Goal: Transaction & Acquisition: Purchase product/service

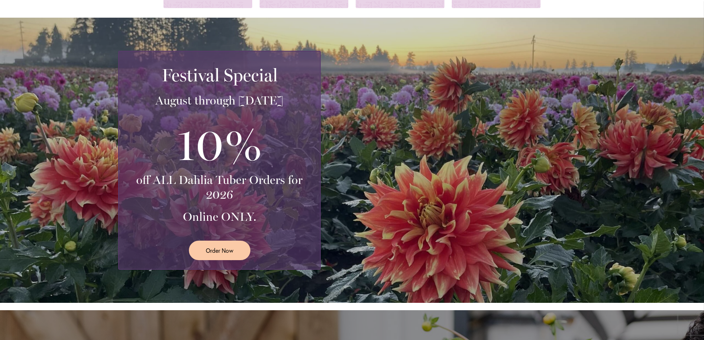
scroll to position [111, 0]
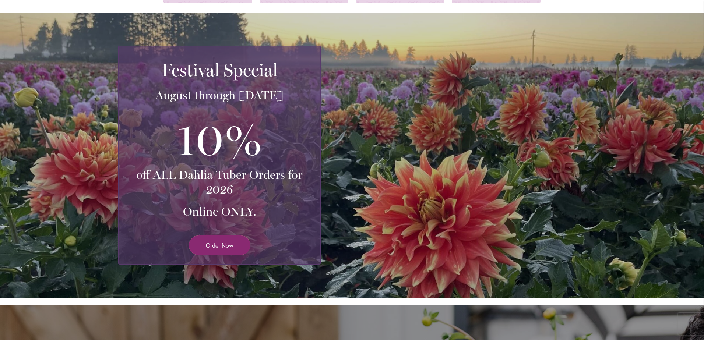
click at [206, 245] on span "Order Now" at bounding box center [220, 245] width 28 height 8
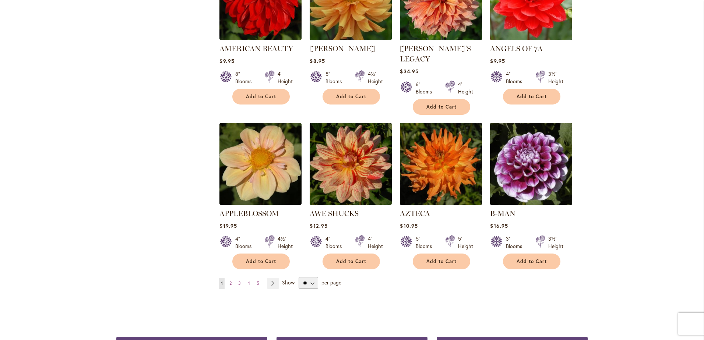
scroll to position [553, 0]
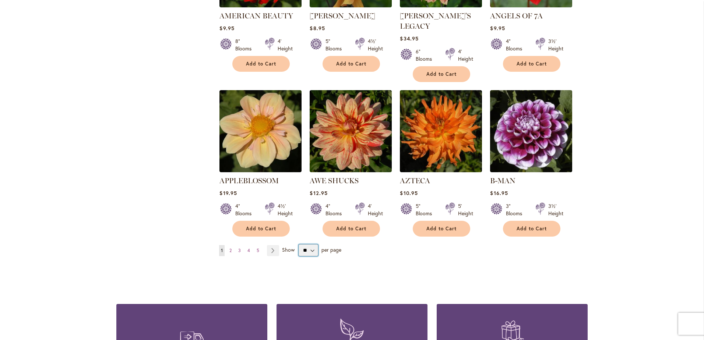
click at [309, 245] on select "** ** ** **" at bounding box center [309, 251] width 20 height 12
select select "**"
click at [299, 245] on select "** ** ** **" at bounding box center [309, 251] width 20 height 12
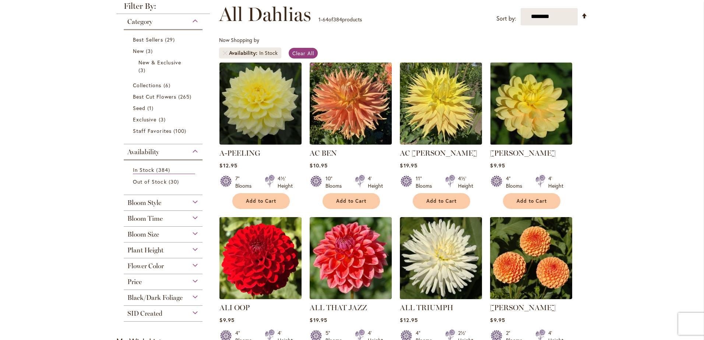
scroll to position [111, 0]
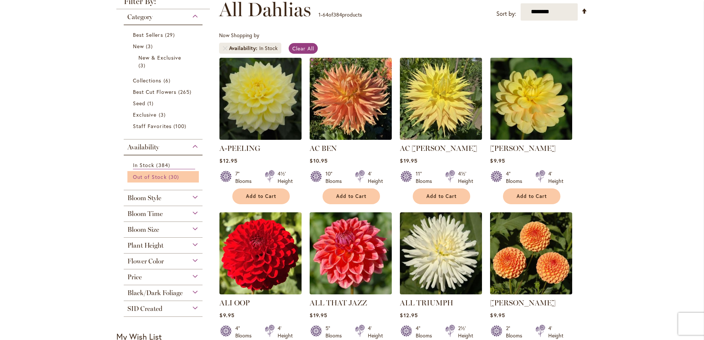
click at [155, 176] on span "Out of Stock" at bounding box center [150, 177] width 34 height 7
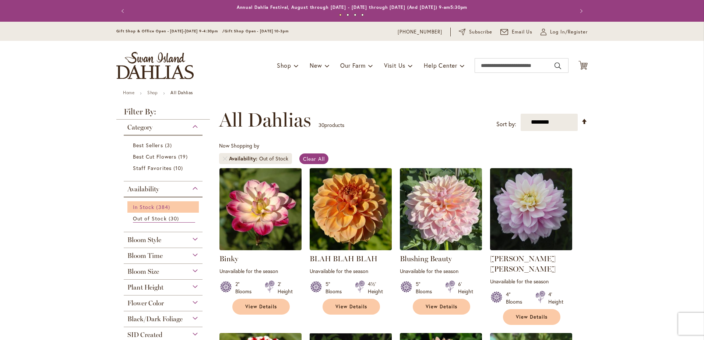
click at [151, 204] on span "In Stock" at bounding box center [143, 207] width 21 height 7
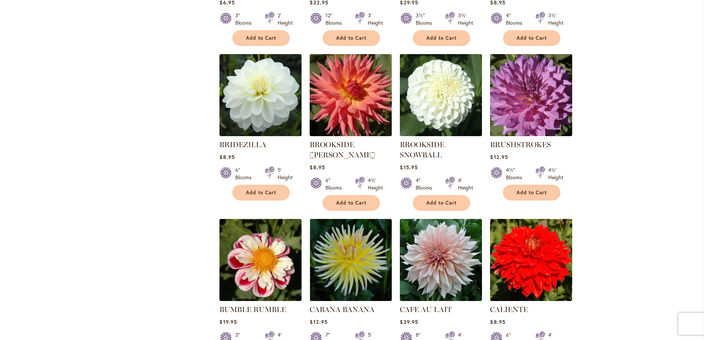
scroll to position [2026, 0]
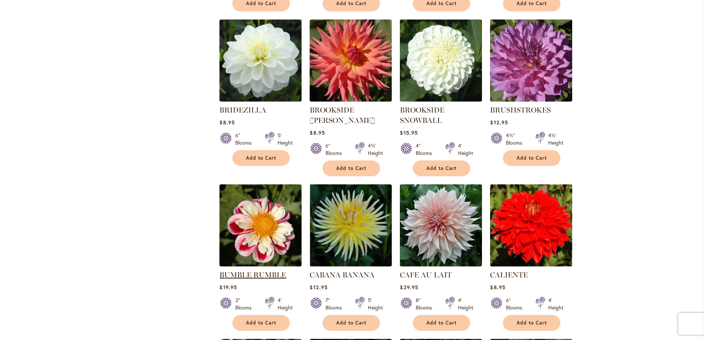
click at [247, 271] on link "BUMBLE RUMBLE" at bounding box center [253, 275] width 67 height 9
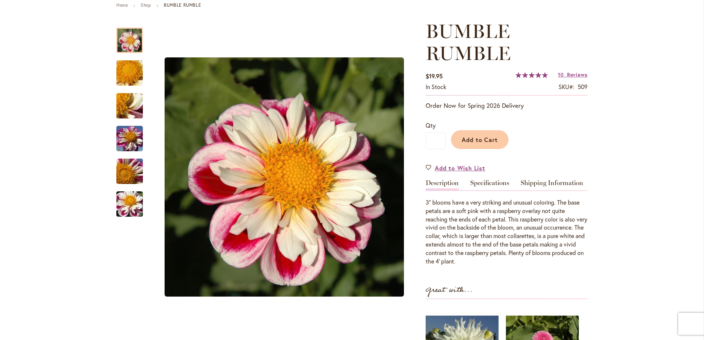
scroll to position [74, 0]
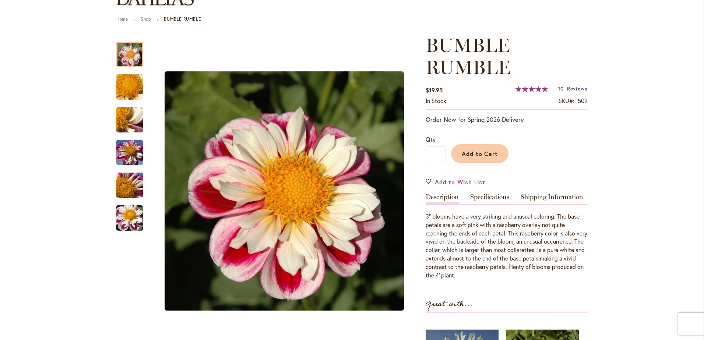
click at [573, 88] on span "Reviews" at bounding box center [577, 88] width 21 height 7
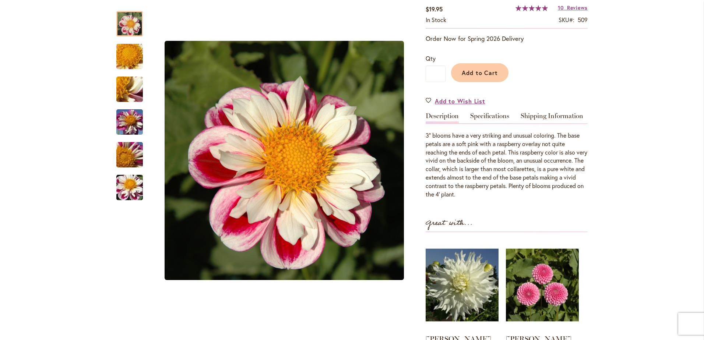
scroll to position [64, 0]
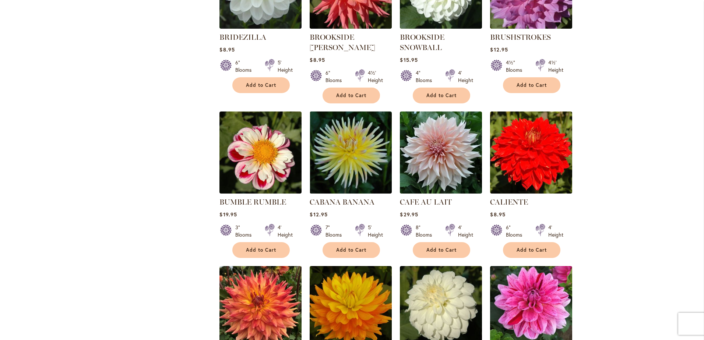
scroll to position [2100, 0]
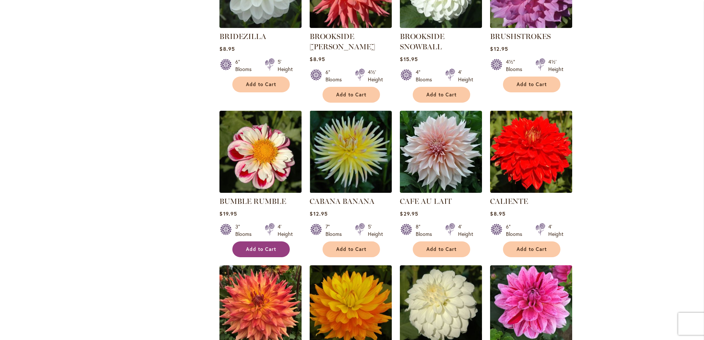
click at [255, 246] on span "Add to Cart" at bounding box center [261, 249] width 30 height 6
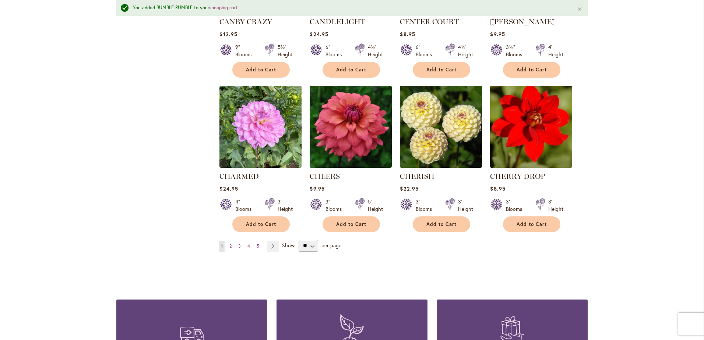
scroll to position [2505, 0]
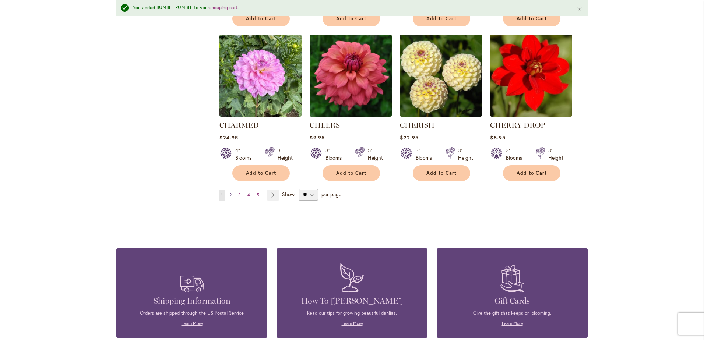
click at [230, 192] on span "2" at bounding box center [231, 195] width 2 height 6
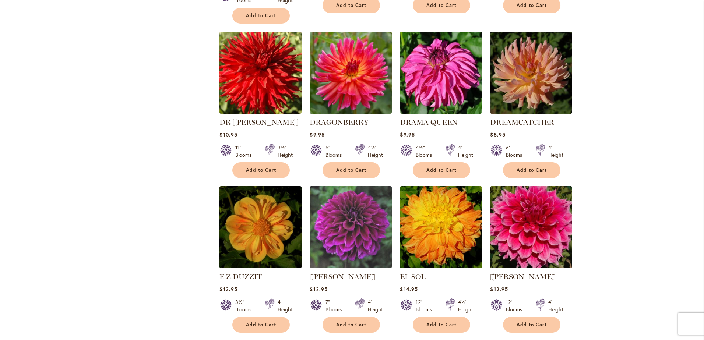
scroll to position [1437, 0]
click at [260, 195] on img at bounding box center [261, 227] width 86 height 86
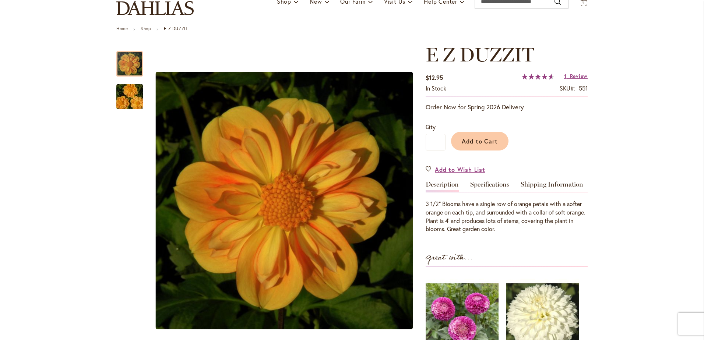
scroll to position [74, 0]
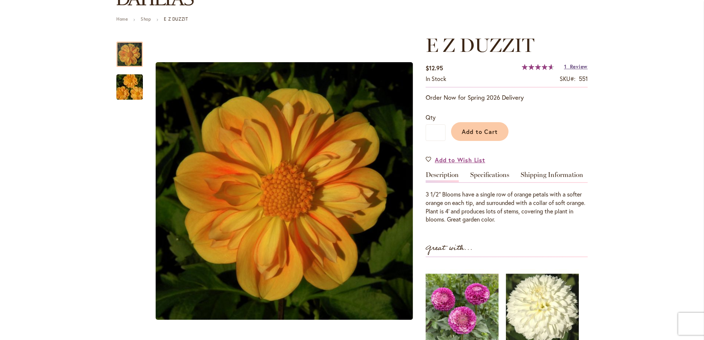
click at [570, 64] on span "Review" at bounding box center [579, 66] width 18 height 7
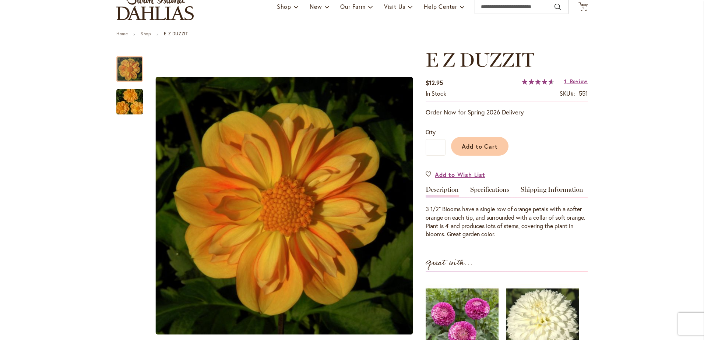
scroll to position [45, 0]
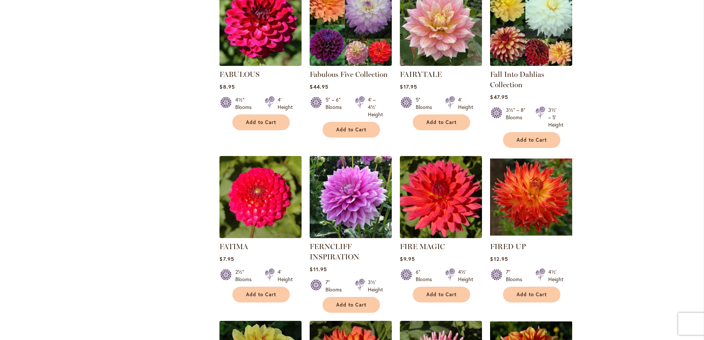
scroll to position [1953, 0]
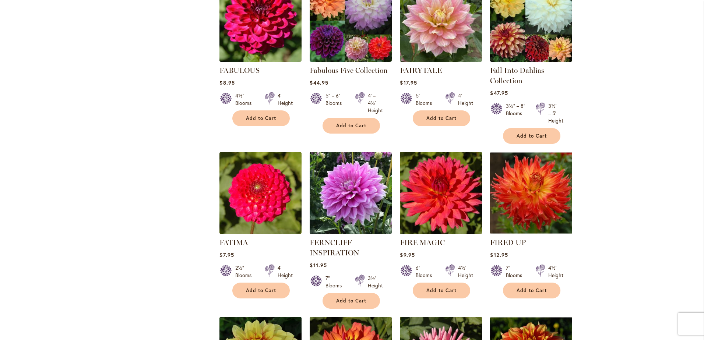
click at [543, 150] on img at bounding box center [532, 193] width 86 height 86
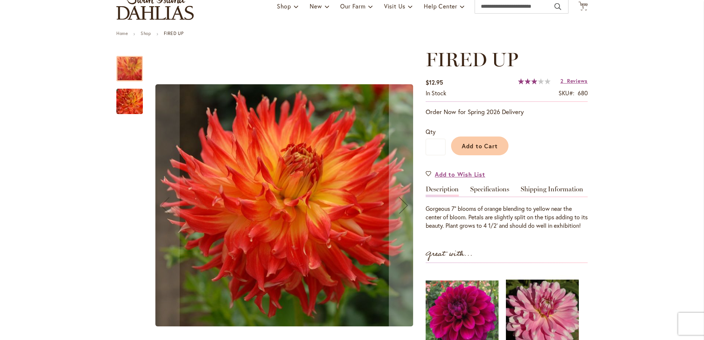
scroll to position [74, 0]
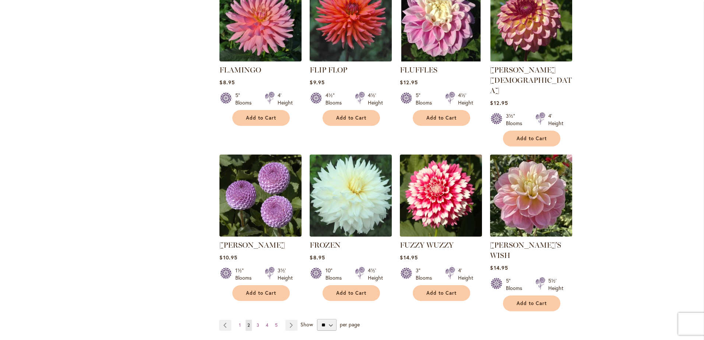
scroll to position [2468, 0]
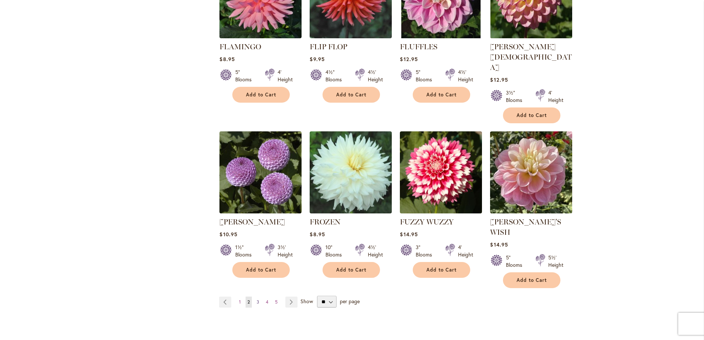
click at [257, 300] on span "3" at bounding box center [258, 303] width 3 height 6
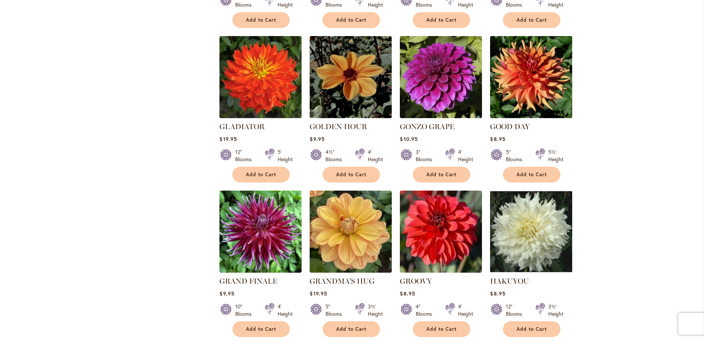
scroll to position [630, 0]
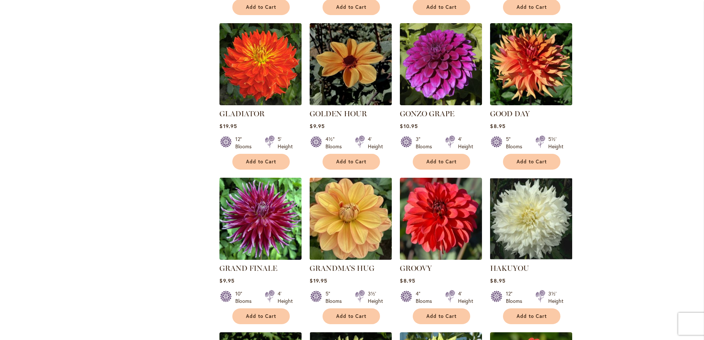
click at [353, 205] on img at bounding box center [351, 219] width 86 height 86
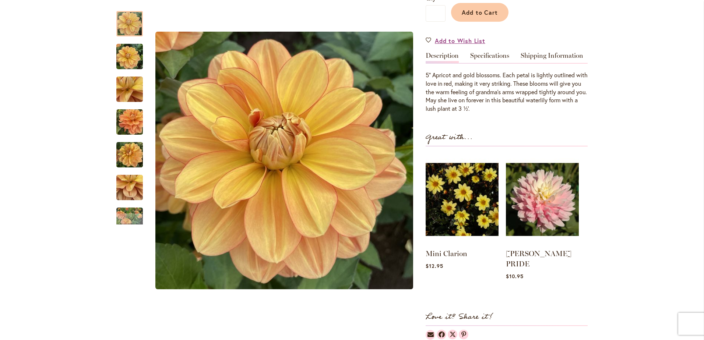
scroll to position [147, 0]
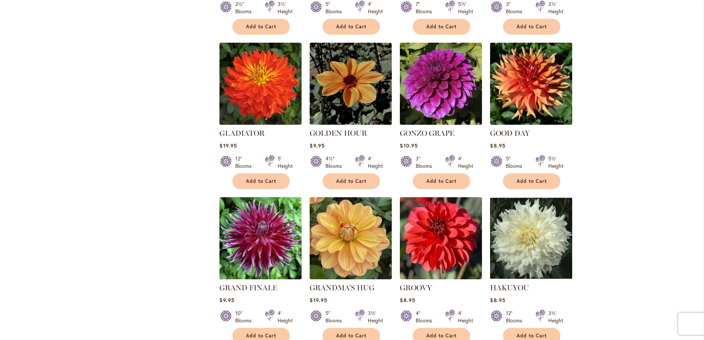
scroll to position [663, 0]
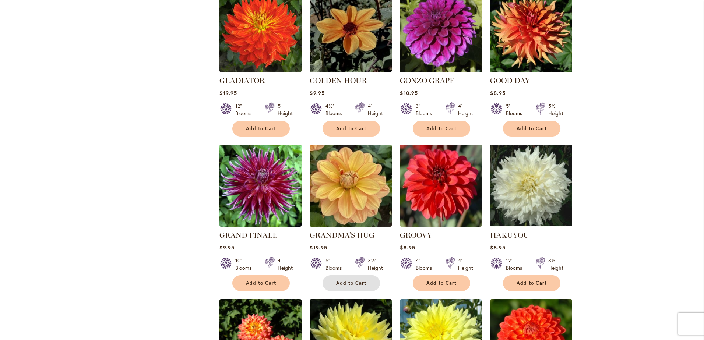
click at [347, 280] on span "Add to Cart" at bounding box center [351, 283] width 30 height 6
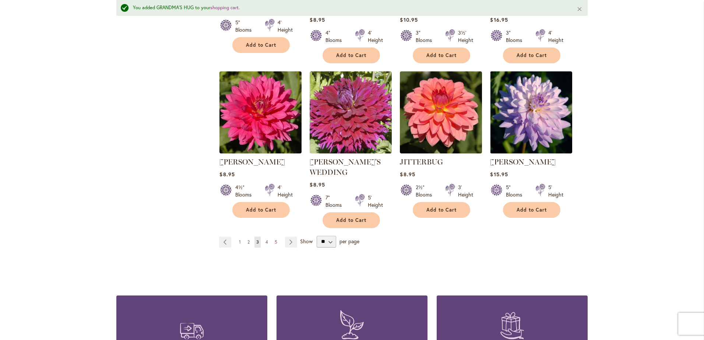
scroll to position [2525, 0]
click at [264, 237] on link "Page 4" at bounding box center [267, 242] width 6 height 11
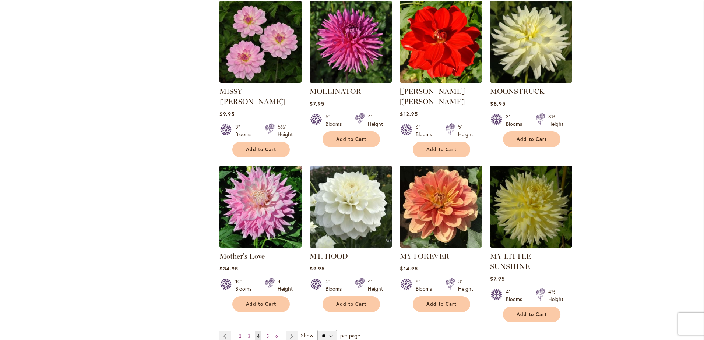
scroll to position [2395, 0]
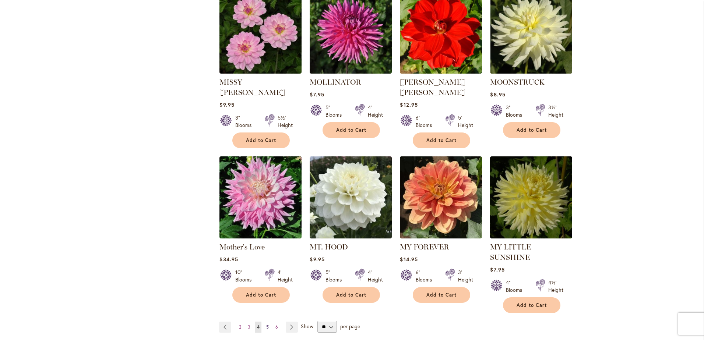
click at [266, 325] on span "5" at bounding box center [267, 328] width 3 height 6
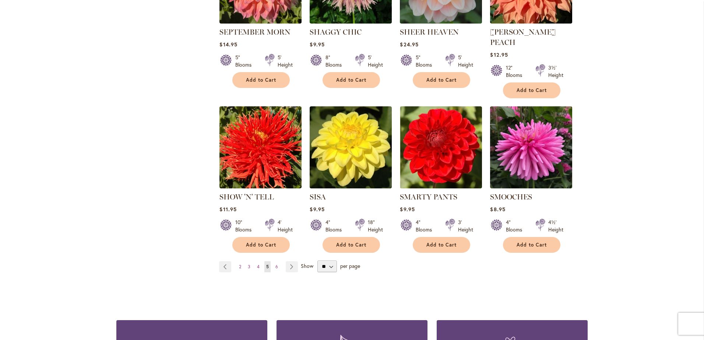
scroll to position [2468, 0]
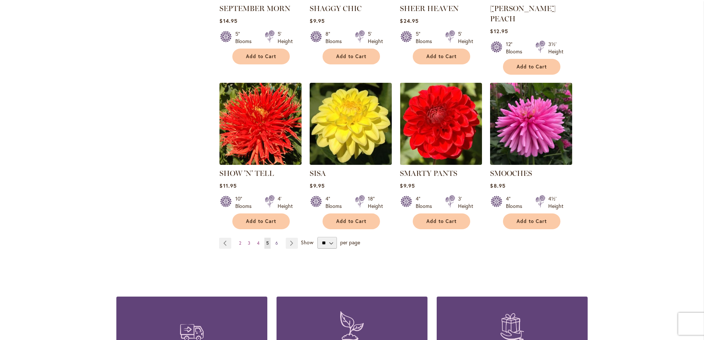
click at [276, 241] on span "6" at bounding box center [277, 244] width 3 height 6
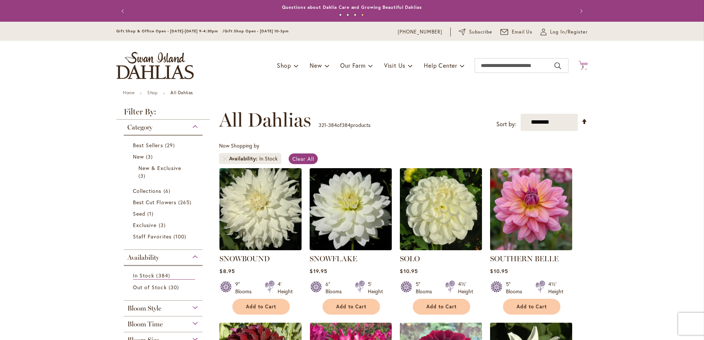
click at [582, 66] on span "2 2 items" at bounding box center [583, 67] width 7 height 4
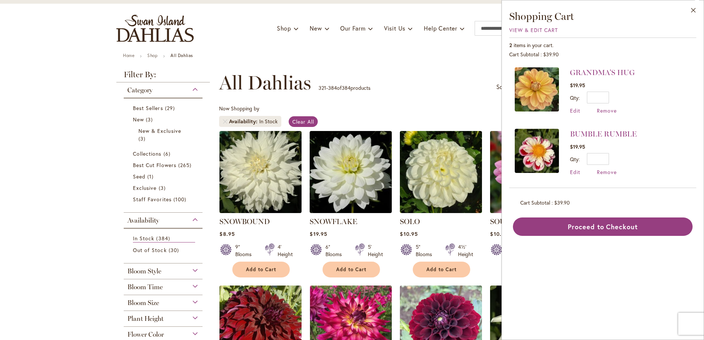
scroll to position [74, 0]
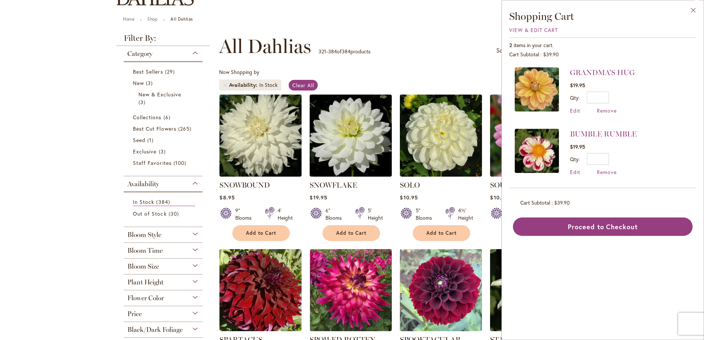
click at [693, 11] on button "Close" at bounding box center [694, 11] width 20 height 23
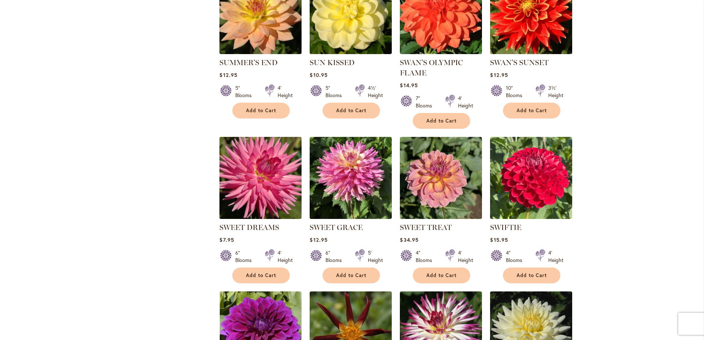
scroll to position [663, 0]
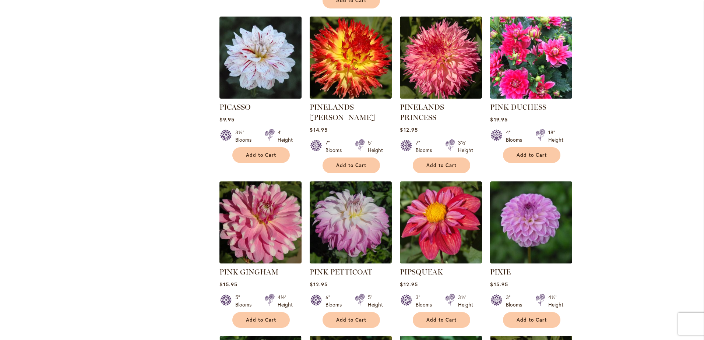
scroll to position [1437, 0]
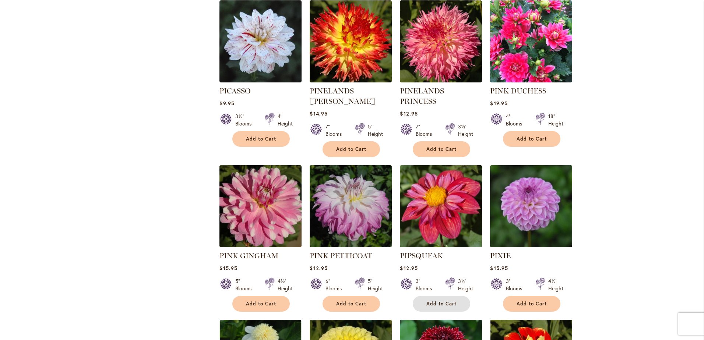
click at [451, 296] on button "Add to Cart" at bounding box center [441, 304] width 57 height 16
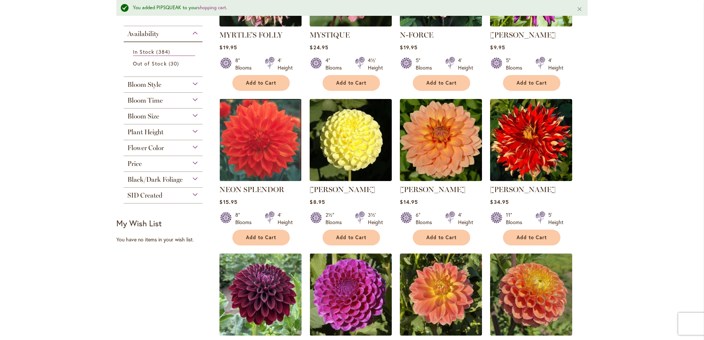
scroll to position [0, 0]
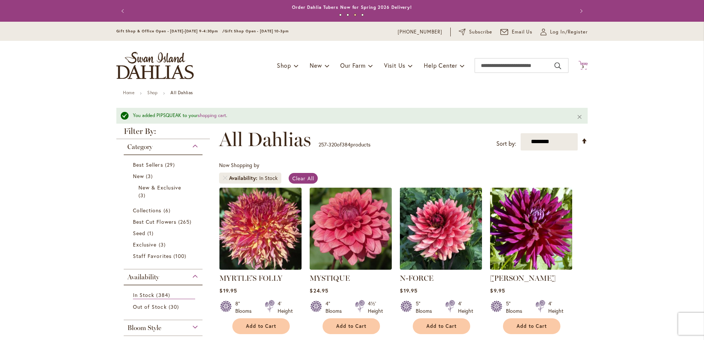
click at [582, 66] on span "3" at bounding box center [583, 66] width 3 height 5
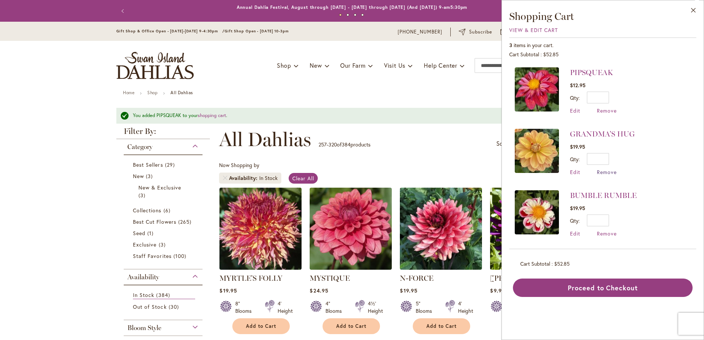
click at [605, 169] on span "Remove" at bounding box center [607, 172] width 20 height 7
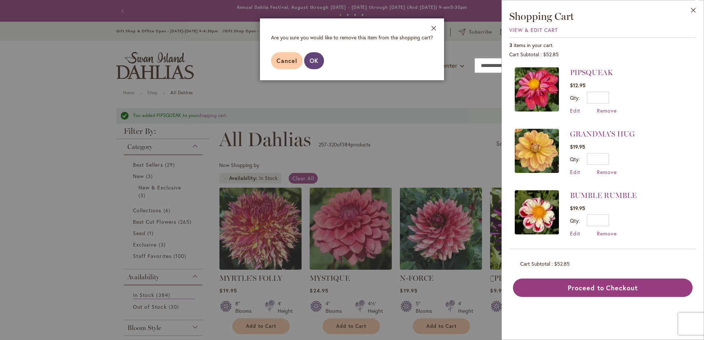
click at [312, 59] on span "OK" at bounding box center [314, 61] width 9 height 8
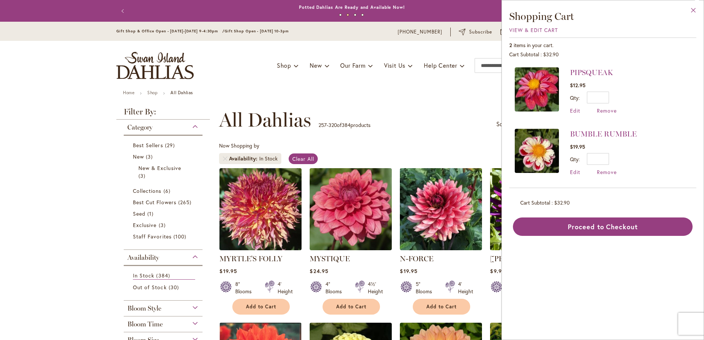
click at [693, 10] on button "Close" at bounding box center [694, 11] width 20 height 23
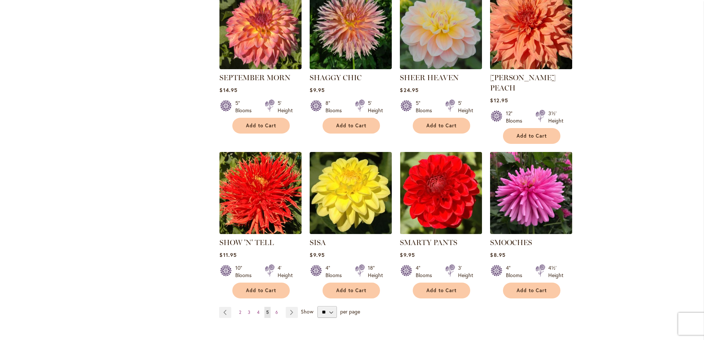
scroll to position [2432, 0]
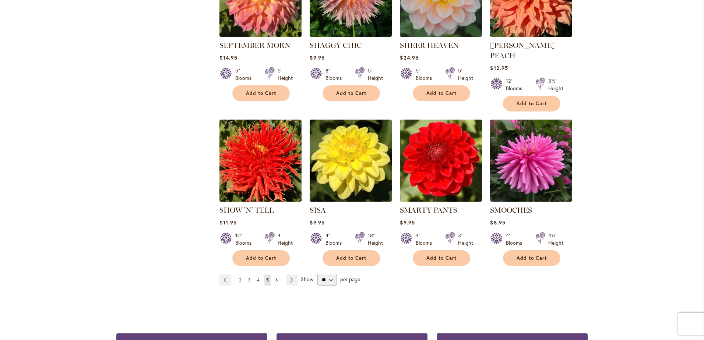
click at [257, 277] on span "4" at bounding box center [258, 280] width 3 height 6
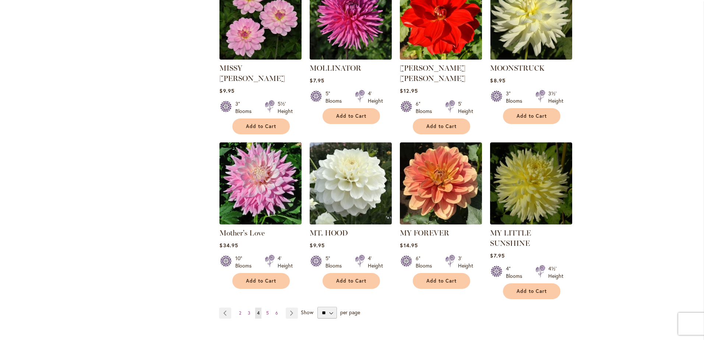
scroll to position [2432, 0]
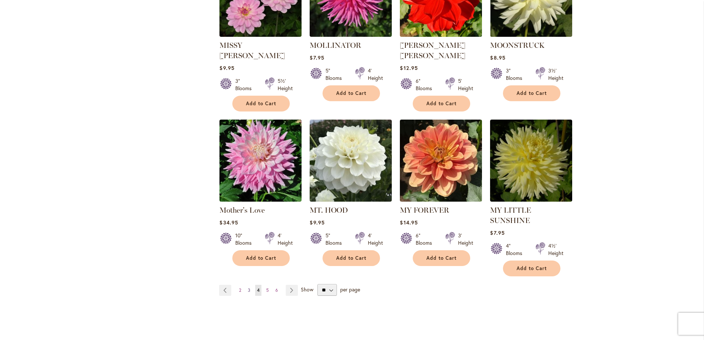
click at [246, 285] on link "Page 3" at bounding box center [249, 290] width 6 height 11
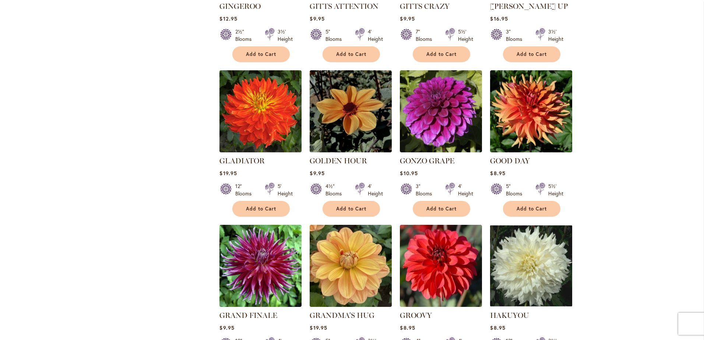
scroll to position [589, 0]
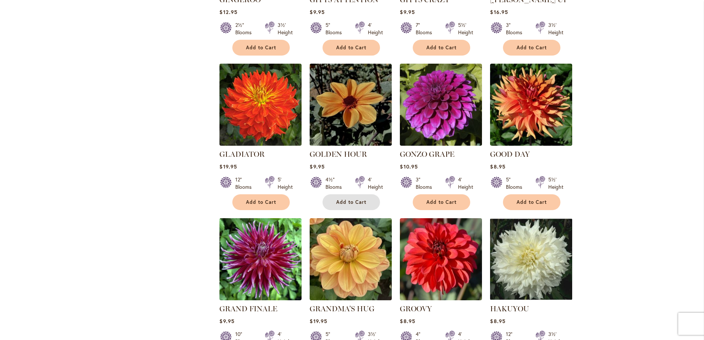
click at [346, 199] on span "Add to Cart" at bounding box center [351, 202] width 30 height 6
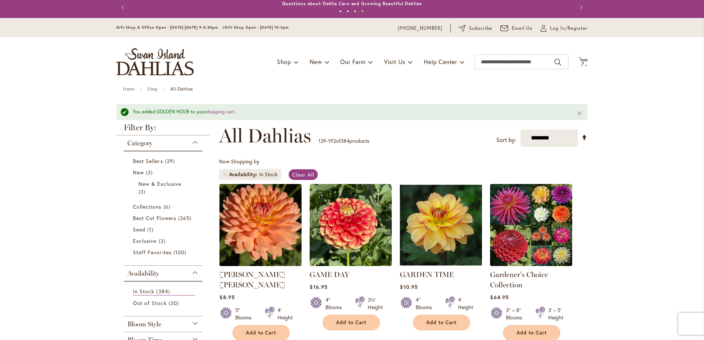
scroll to position [0, 0]
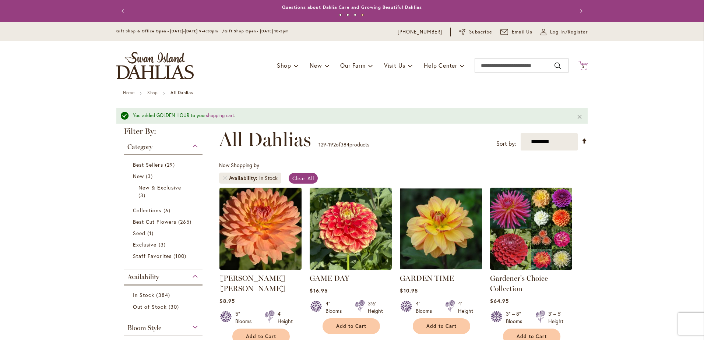
click at [581, 64] on icon "Cart .cls-1 { fill: #231f20; }" at bounding box center [583, 65] width 9 height 9
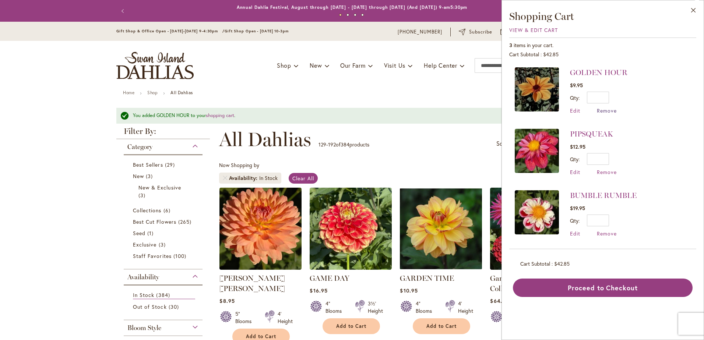
click at [603, 111] on span "Remove" at bounding box center [607, 110] width 20 height 7
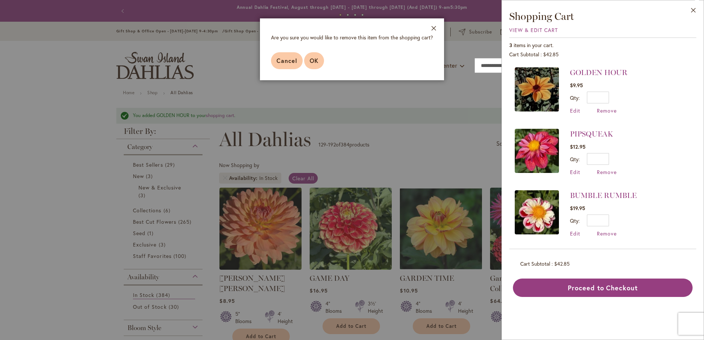
click at [312, 61] on span "OK" at bounding box center [314, 61] width 9 height 8
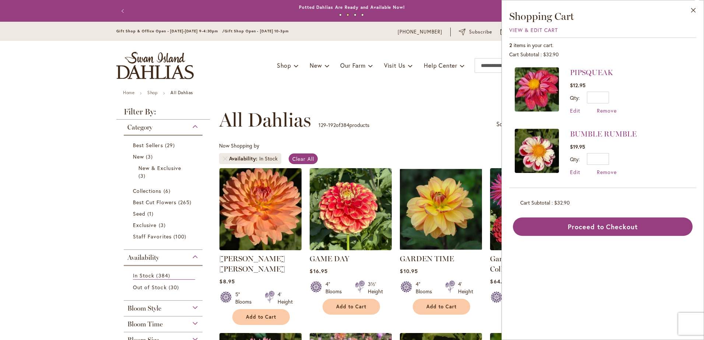
click at [696, 8] on button "Close" at bounding box center [694, 11] width 20 height 23
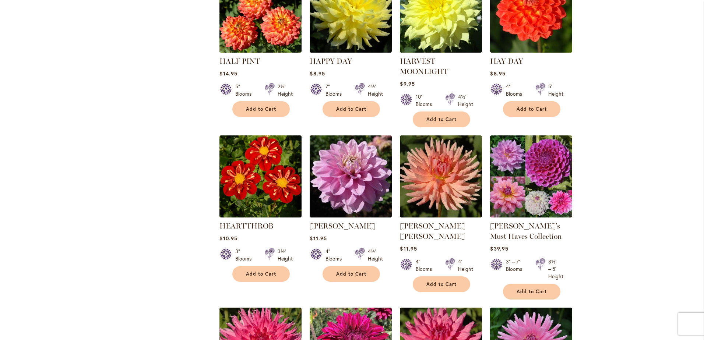
scroll to position [995, 0]
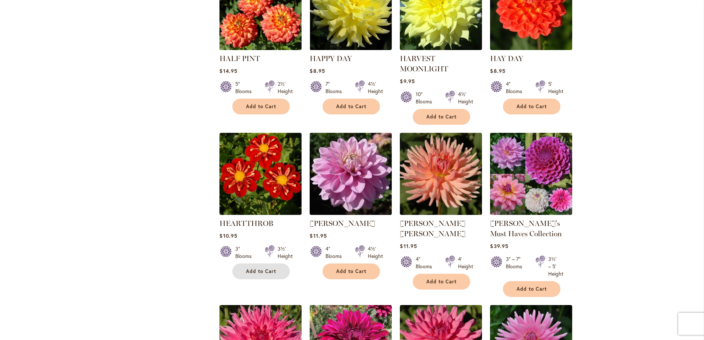
click at [259, 269] on span "Add to Cart" at bounding box center [261, 272] width 30 height 6
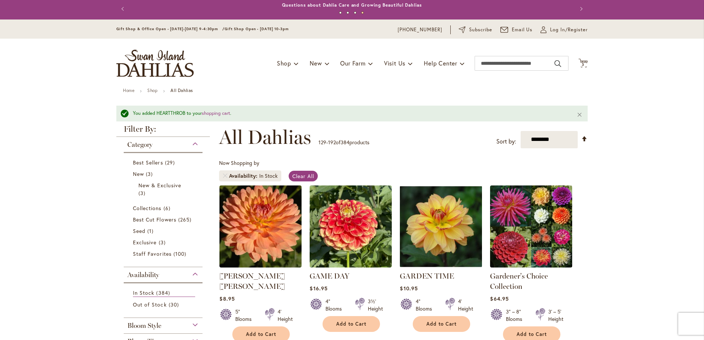
scroll to position [0, 0]
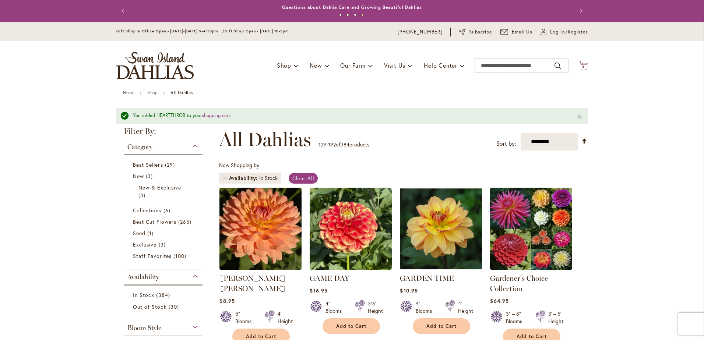
click at [579, 63] on icon at bounding box center [583, 65] width 9 height 9
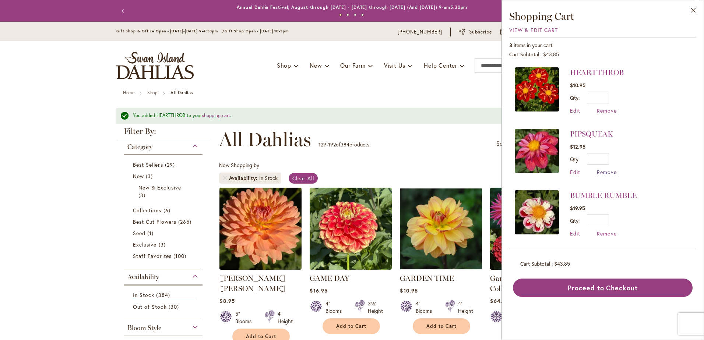
click at [602, 172] on span "Remove" at bounding box center [607, 172] width 20 height 7
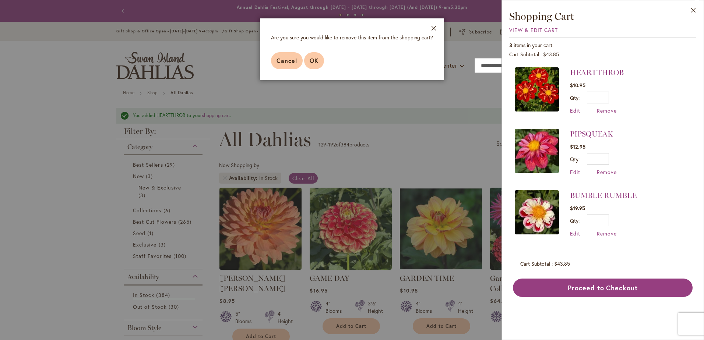
click at [310, 60] on span "OK" at bounding box center [314, 61] width 9 height 8
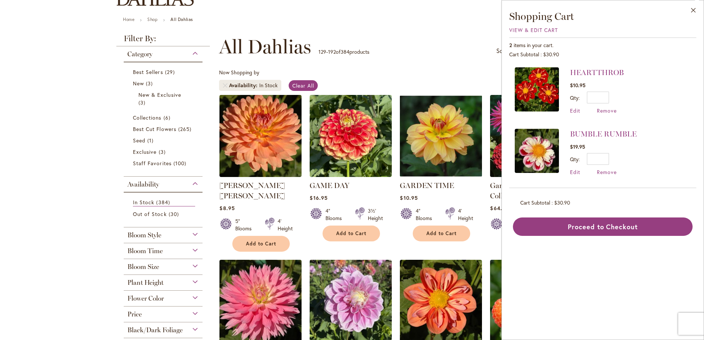
scroll to position [74, 0]
click at [694, 8] on button "Close" at bounding box center [694, 11] width 20 height 23
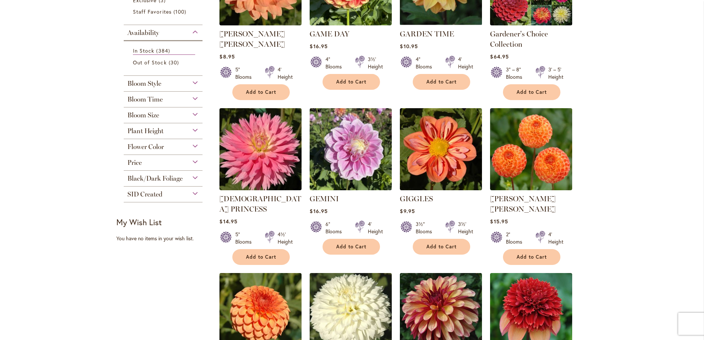
scroll to position [221, 0]
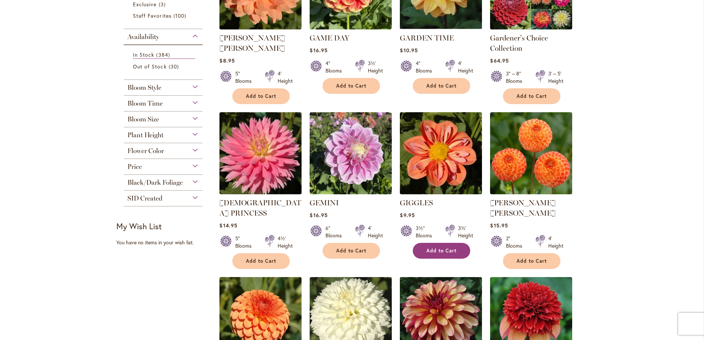
click at [440, 252] on span "Add to Cart" at bounding box center [442, 251] width 30 height 6
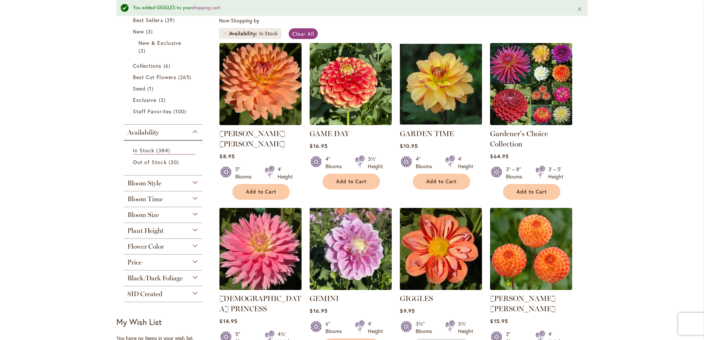
scroll to position [0, 0]
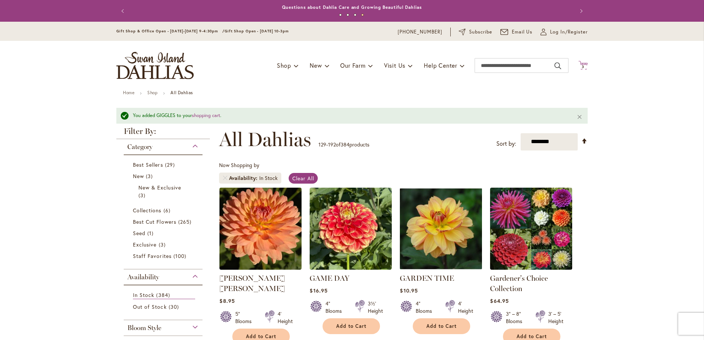
click at [583, 62] on icon "Cart .cls-1 { fill: #231f20; }" at bounding box center [583, 65] width 9 height 9
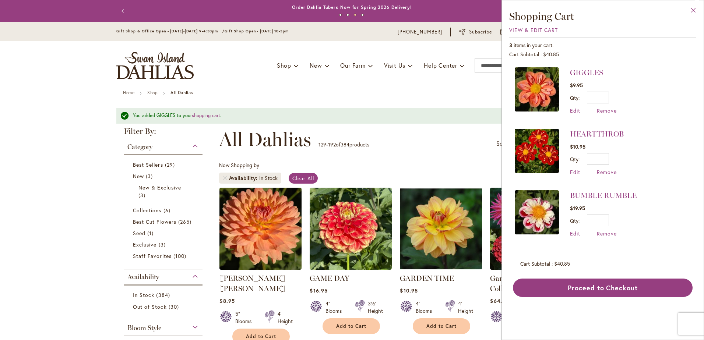
click at [696, 8] on button "Close" at bounding box center [694, 11] width 20 height 23
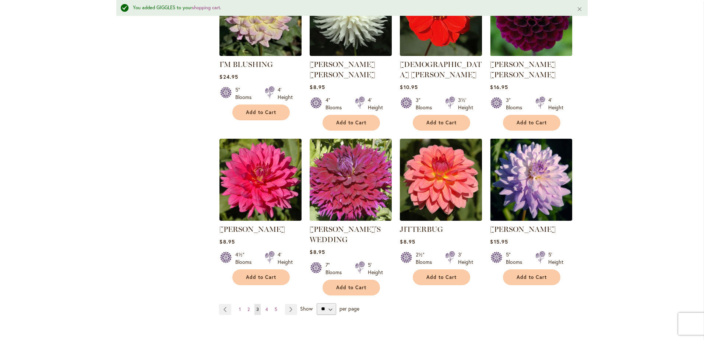
scroll to position [2468, 0]
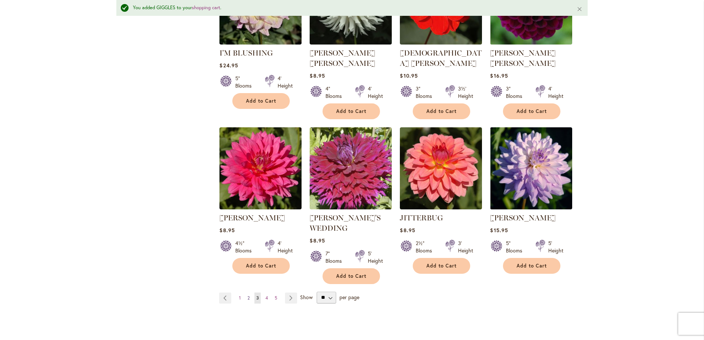
click at [248, 295] on span "2" at bounding box center [249, 298] width 2 height 6
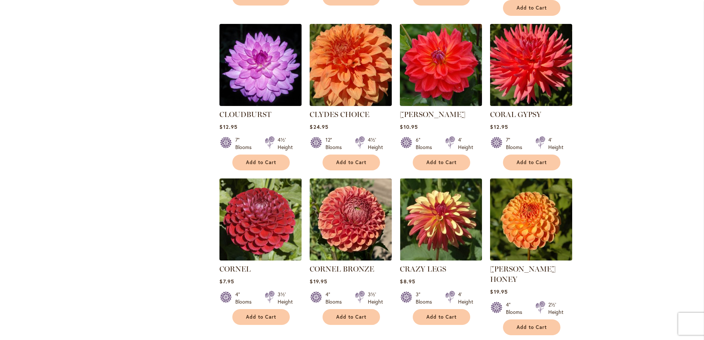
scroll to position [479, 0]
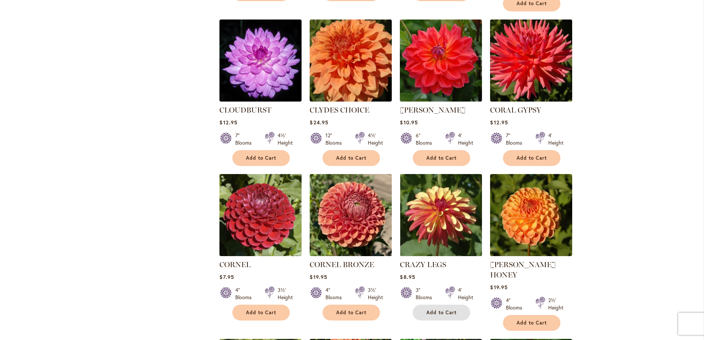
click at [427, 310] on span "Add to Cart" at bounding box center [442, 313] width 30 height 6
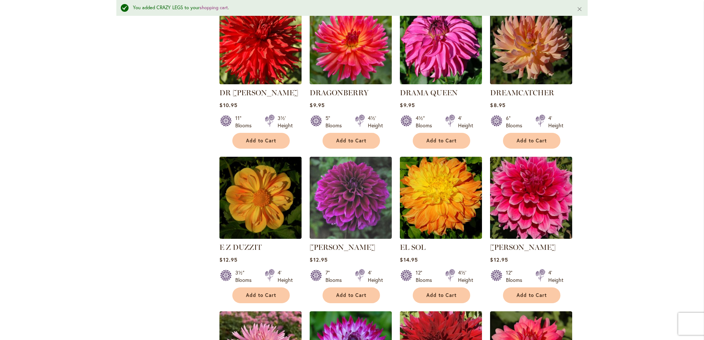
scroll to position [1493, 0]
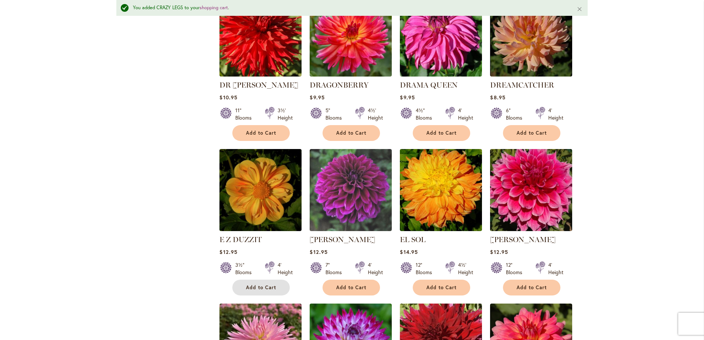
drag, startPoint x: 264, startPoint y: 228, endPoint x: 367, endPoint y: 188, distance: 111.0
click at [265, 280] on button "Add to Cart" at bounding box center [260, 288] width 57 height 16
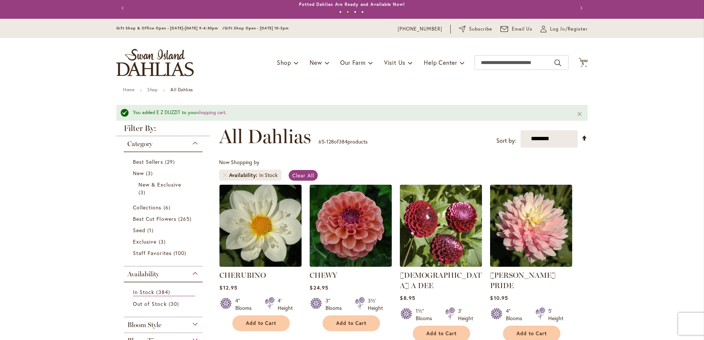
scroll to position [0, 0]
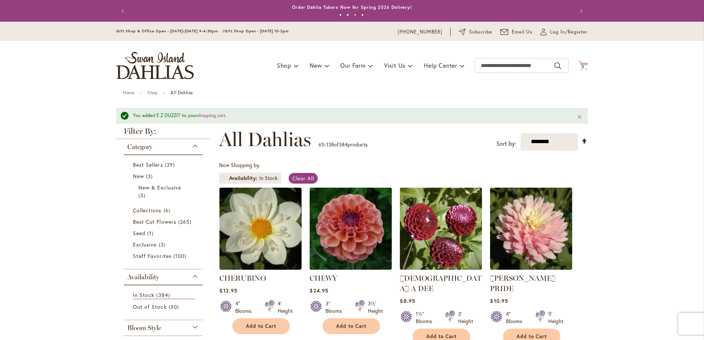
click at [584, 63] on icon "Cart .cls-1 { fill: #231f20; }" at bounding box center [583, 65] width 9 height 9
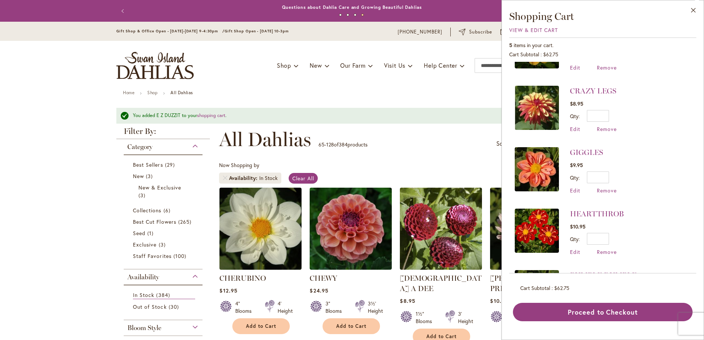
scroll to position [24, 0]
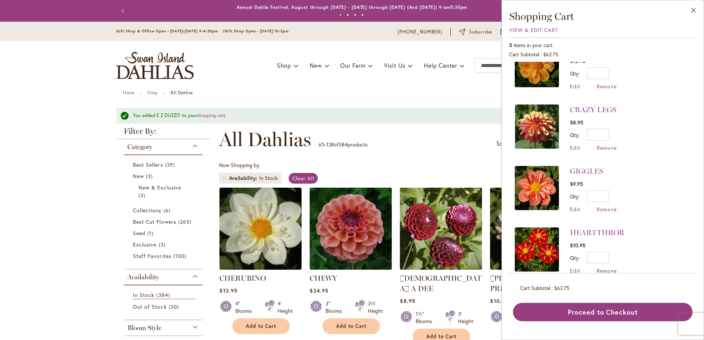
click at [603, 269] on span "Remove" at bounding box center [607, 270] width 20 height 7
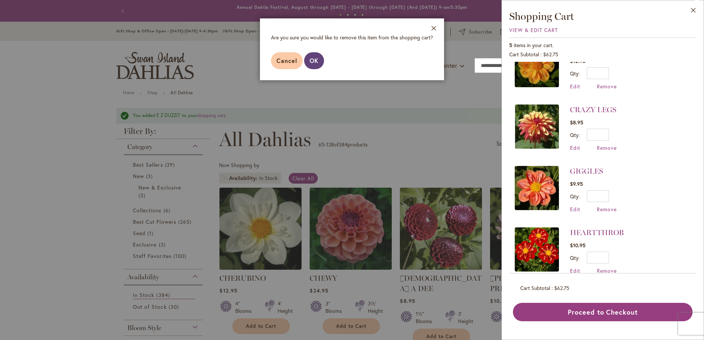
drag, startPoint x: 313, startPoint y: 62, endPoint x: 314, endPoint y: 65, distance: 3.7
click at [314, 62] on span "OK" at bounding box center [314, 61] width 9 height 8
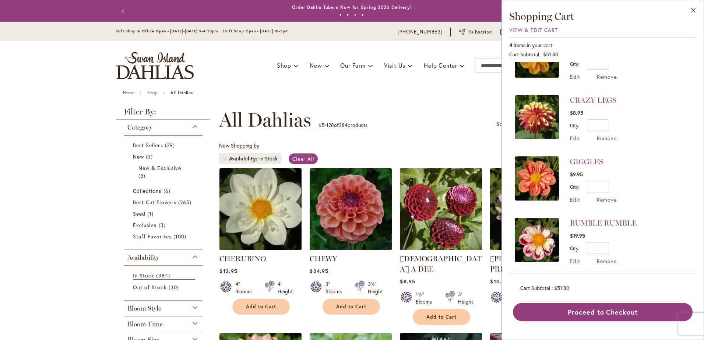
scroll to position [37, 0]
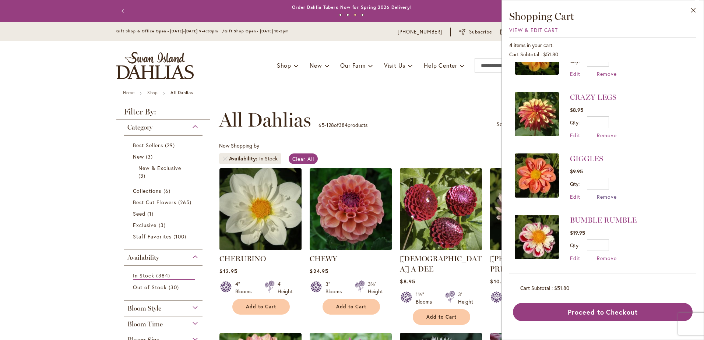
click at [603, 196] on span "Remove" at bounding box center [607, 196] width 20 height 7
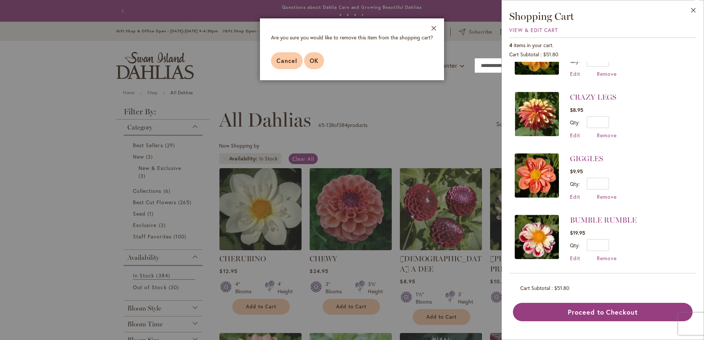
click at [310, 60] on span "OK" at bounding box center [314, 61] width 9 height 8
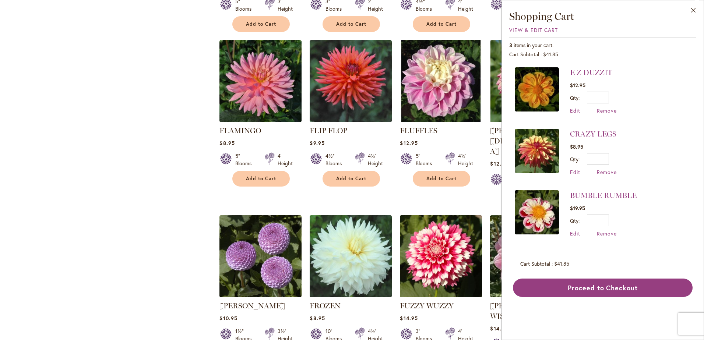
scroll to position [2395, 0]
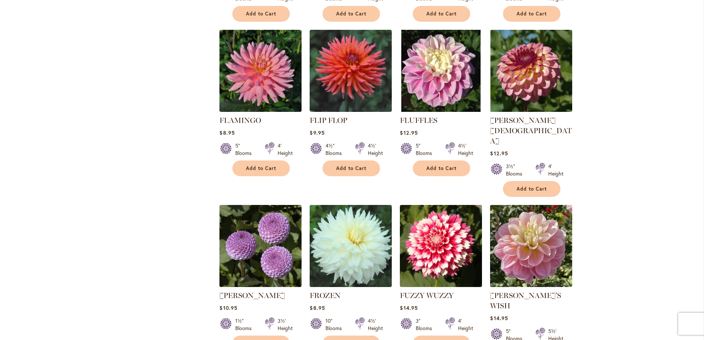
scroll to position [0, 0]
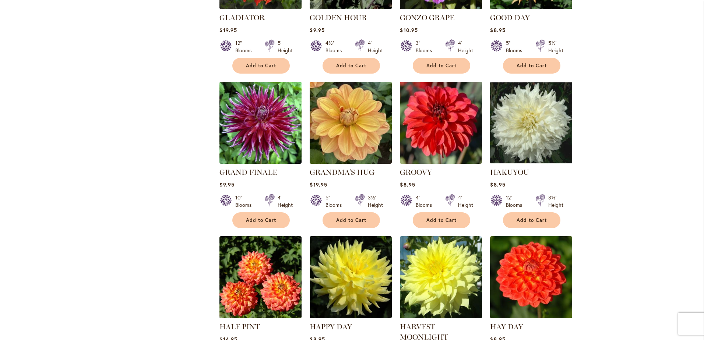
scroll to position [700, 0]
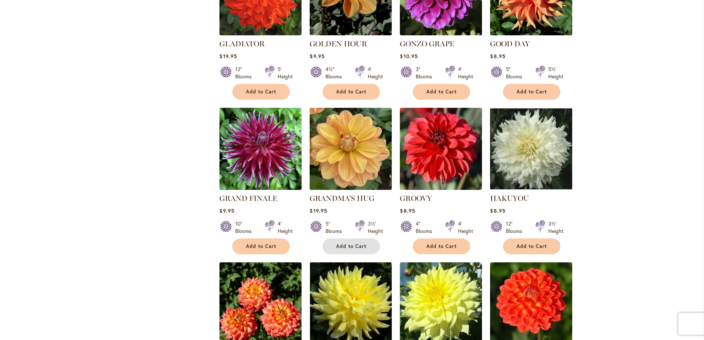
drag, startPoint x: 350, startPoint y: 234, endPoint x: 382, endPoint y: 210, distance: 39.7
click at [351, 244] on span "Add to Cart" at bounding box center [351, 247] width 30 height 6
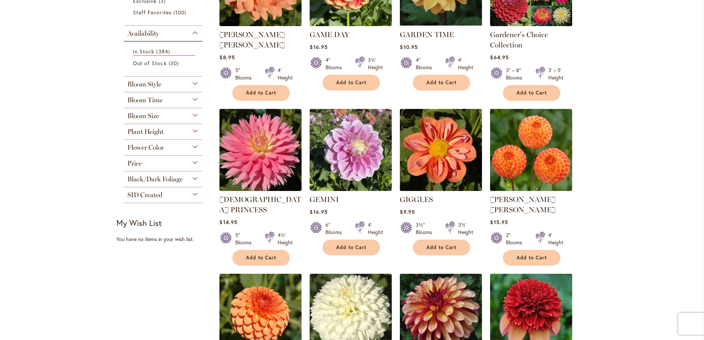
scroll to position [0, 0]
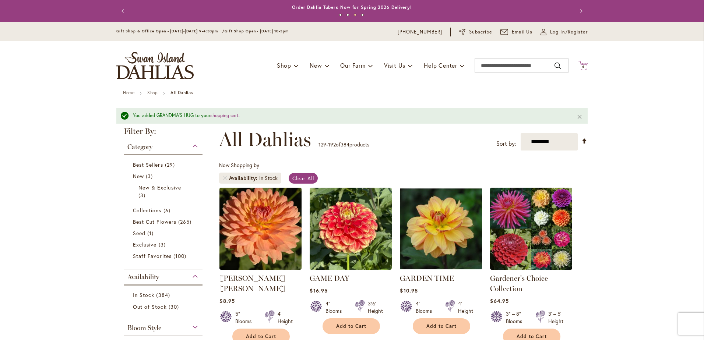
click at [584, 63] on icon "Cart .cls-1 { fill: #231f20; }" at bounding box center [583, 65] width 9 height 9
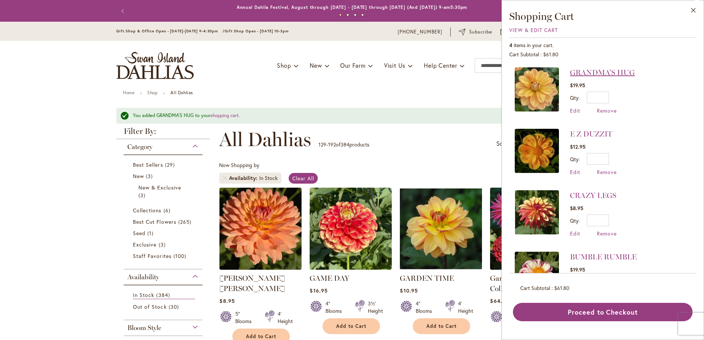
click at [624, 71] on link "GRANDMA'S HUG" at bounding box center [602, 72] width 65 height 9
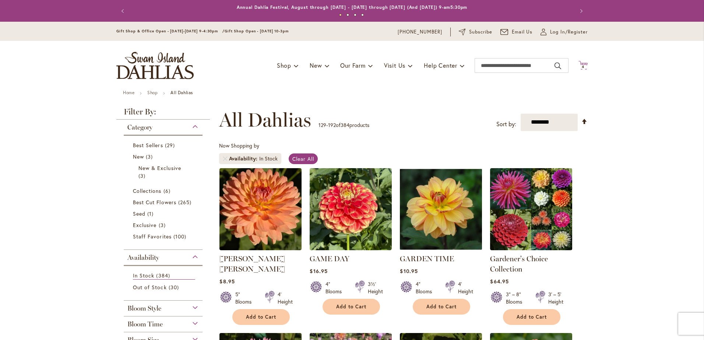
click at [580, 65] on span "4 4 items" at bounding box center [583, 67] width 7 height 4
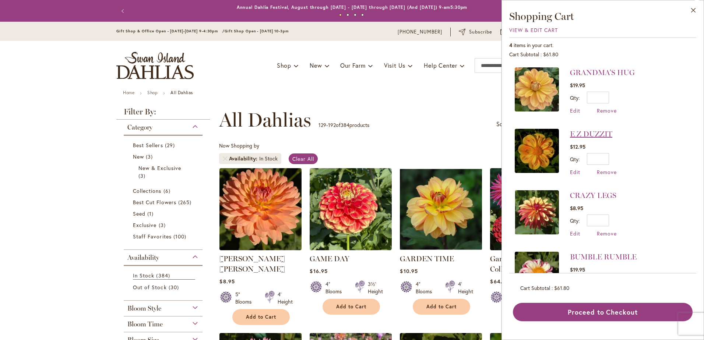
click at [604, 134] on link "E Z DUZZIT" at bounding box center [591, 134] width 42 height 9
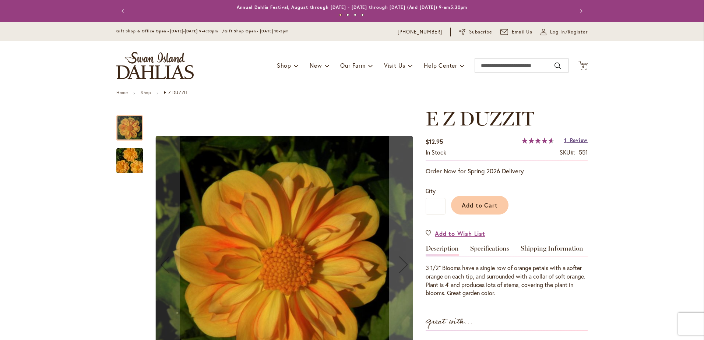
click at [566, 140] on link "1 Review" at bounding box center [576, 140] width 24 height 7
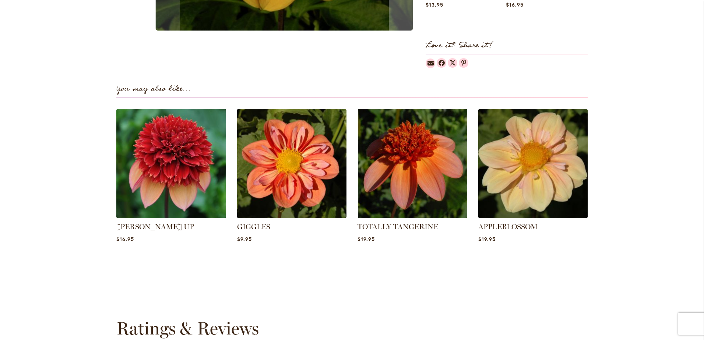
scroll to position [745, 0]
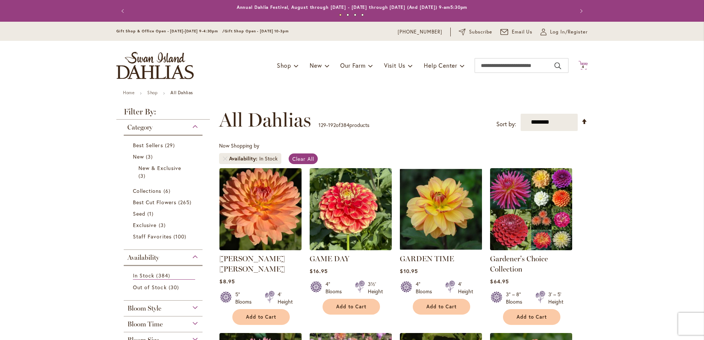
click at [581, 63] on icon "Cart .cls-1 { fill: #231f20; }" at bounding box center [583, 65] width 9 height 9
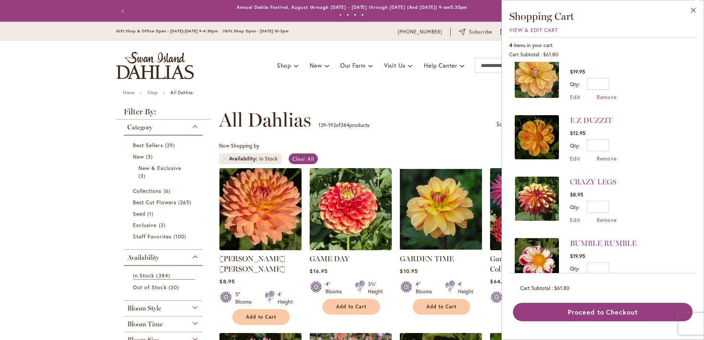
scroll to position [37, 0]
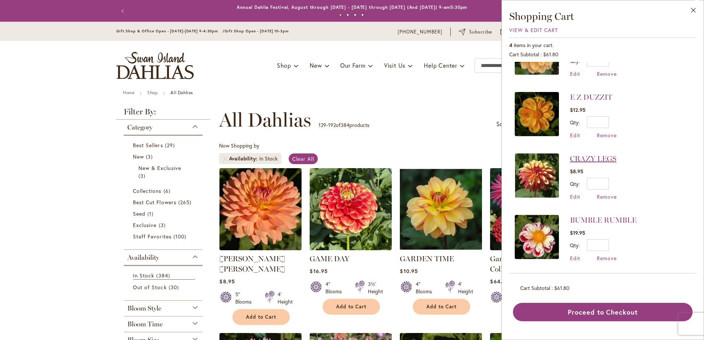
click at [608, 158] on link "CRAZY LEGS" at bounding box center [593, 158] width 46 height 9
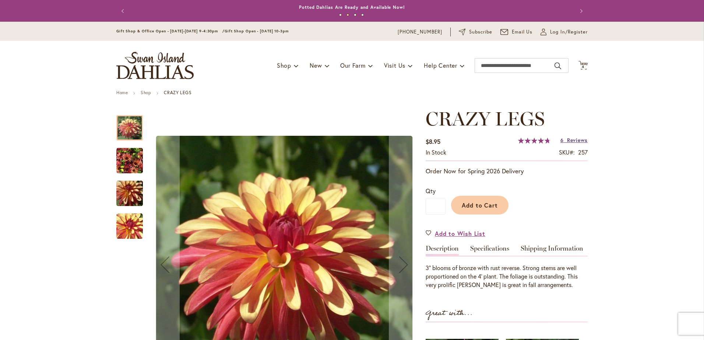
click at [578, 141] on span "Reviews" at bounding box center [577, 140] width 21 height 7
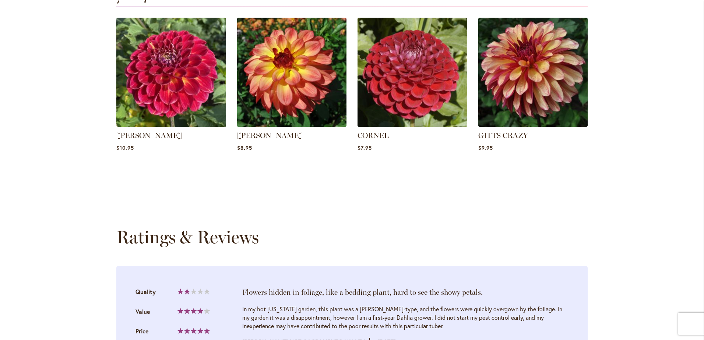
scroll to position [489, 0]
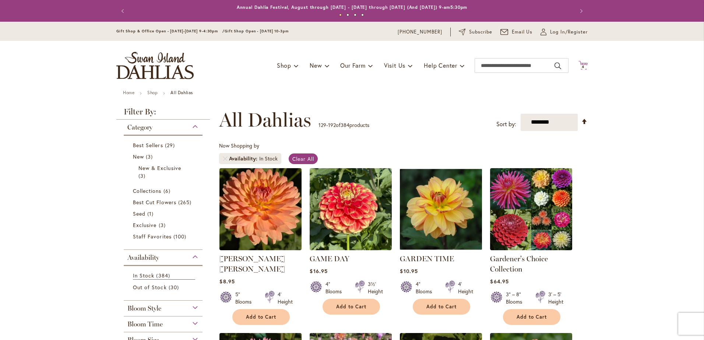
drag, startPoint x: 582, startPoint y: 62, endPoint x: 585, endPoint y: 67, distance: 5.4
click at [582, 62] on icon "Cart .cls-1 { fill: #231f20; }" at bounding box center [583, 65] width 9 height 9
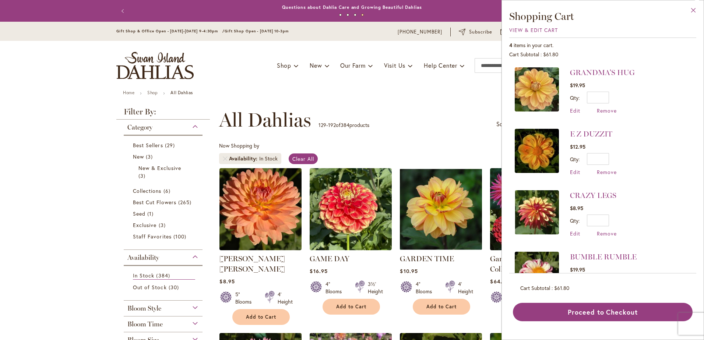
click at [692, 8] on button "Close" at bounding box center [694, 11] width 20 height 23
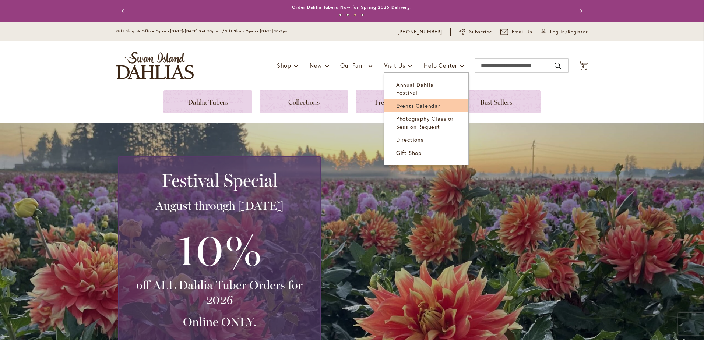
click at [399, 102] on span "Events Calendar" at bounding box center [418, 105] width 44 height 7
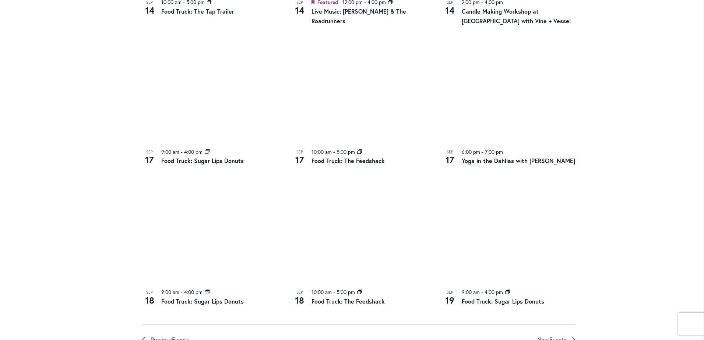
scroll to position [663, 0]
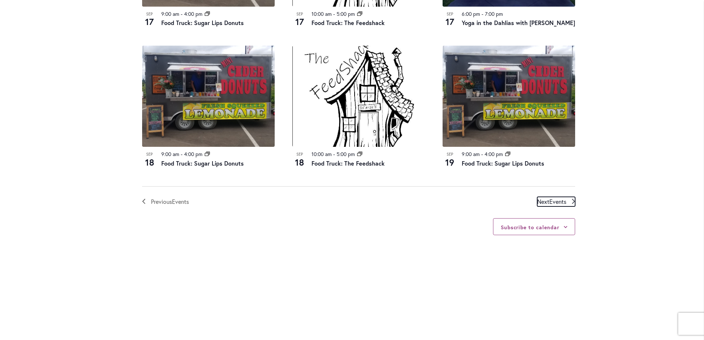
click at [550, 199] on span "Events" at bounding box center [558, 202] width 17 height 8
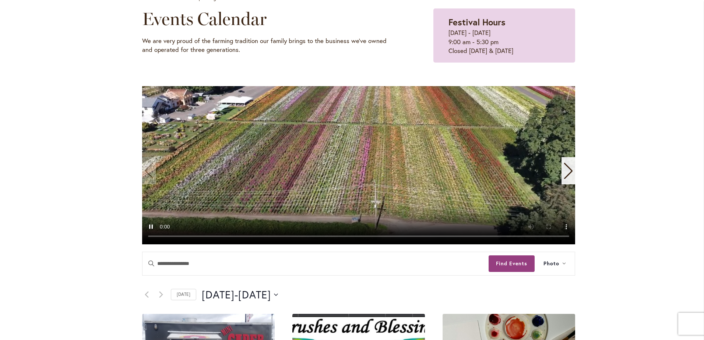
scroll to position [32, 0]
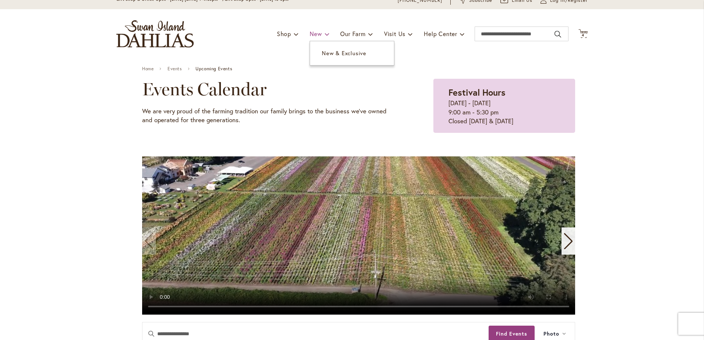
click at [325, 33] on span at bounding box center [327, 34] width 5 height 12
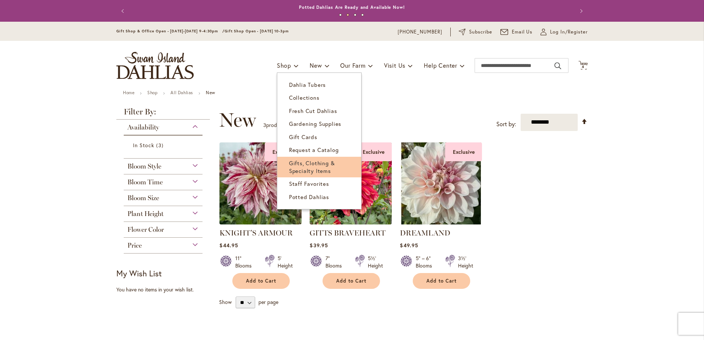
click at [304, 162] on span "Gifts, Clothing & Specialty Items" at bounding box center [312, 167] width 46 height 15
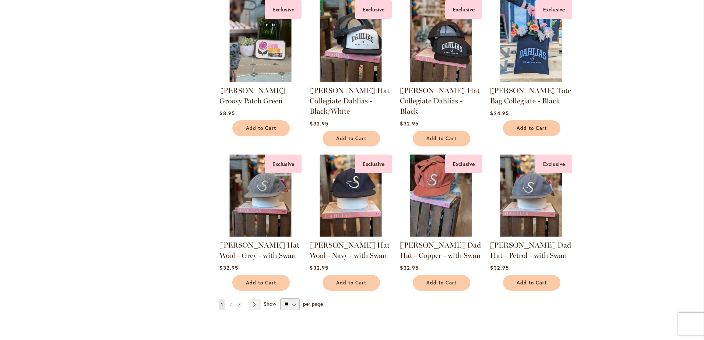
scroll to position [479, 0]
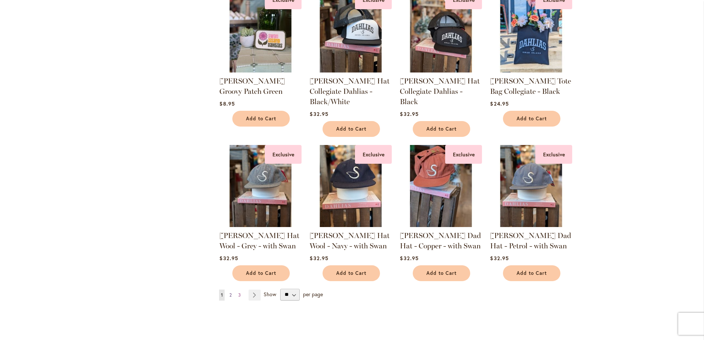
click at [230, 293] on link "Page 2" at bounding box center [231, 295] width 6 height 11
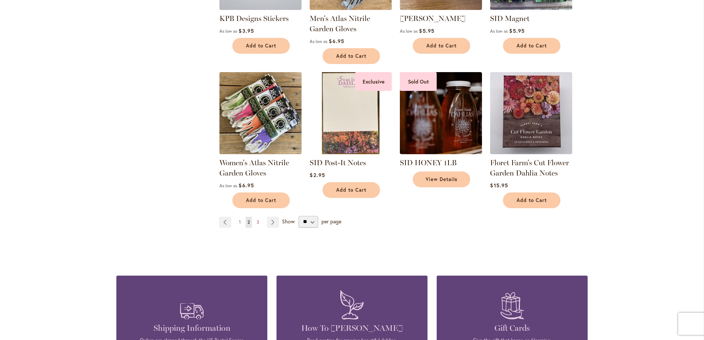
scroll to position [553, 0]
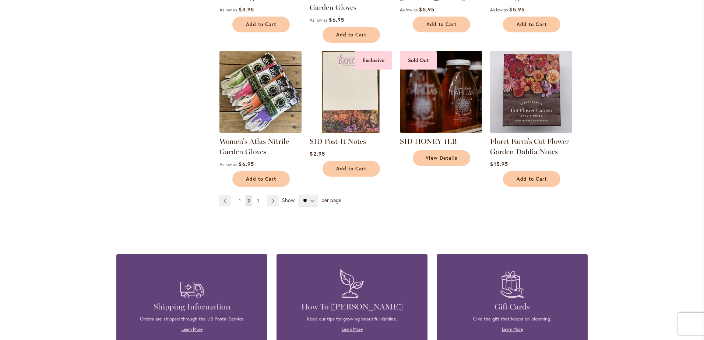
click at [257, 199] on link "Page 3" at bounding box center [258, 201] width 6 height 11
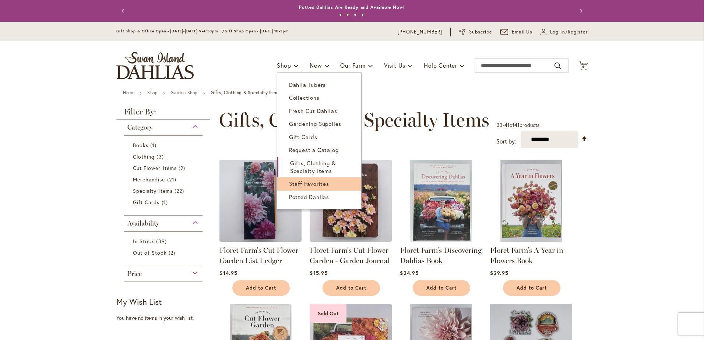
click at [294, 182] on span "Staff Favorites" at bounding box center [309, 183] width 40 height 7
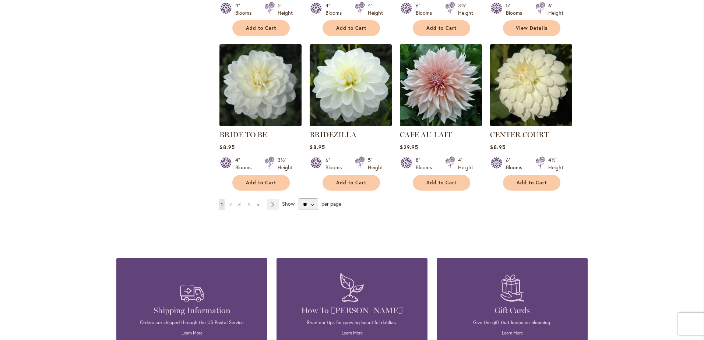
scroll to position [589, 0]
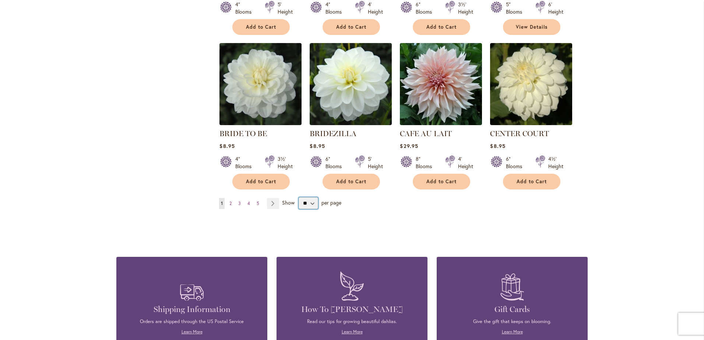
click at [308, 200] on select "** ** ** **" at bounding box center [309, 203] width 20 height 12
select select "**"
click at [299, 197] on select "** ** ** **" at bounding box center [309, 203] width 20 height 12
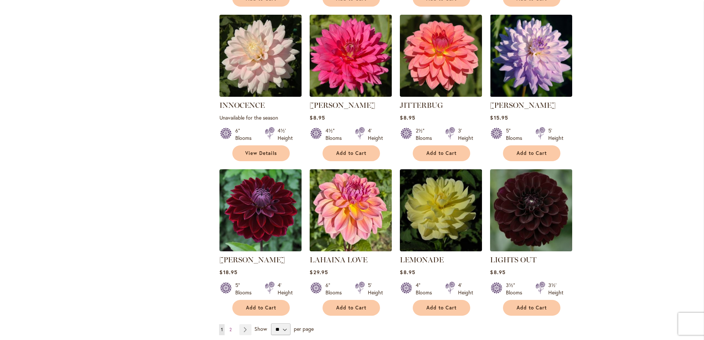
scroll to position [2372, 0]
click at [230, 327] on span "2" at bounding box center [231, 330] width 2 height 6
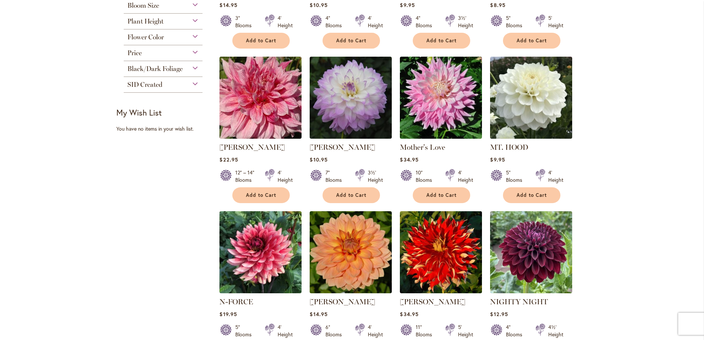
scroll to position [221, 0]
